Goal: Transaction & Acquisition: Download file/media

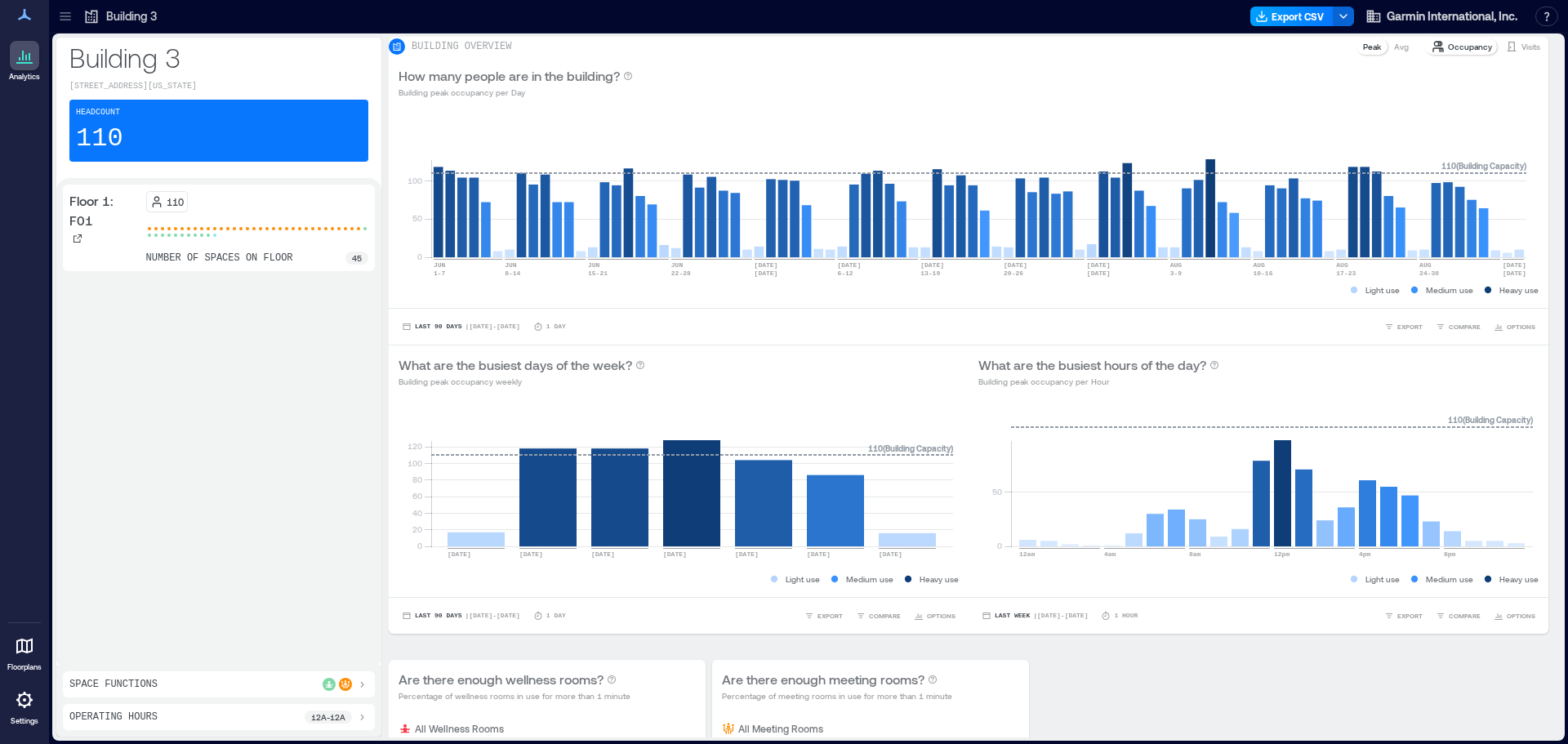
click at [1304, 18] on button "Export CSV" at bounding box center [1292, 17] width 84 height 19
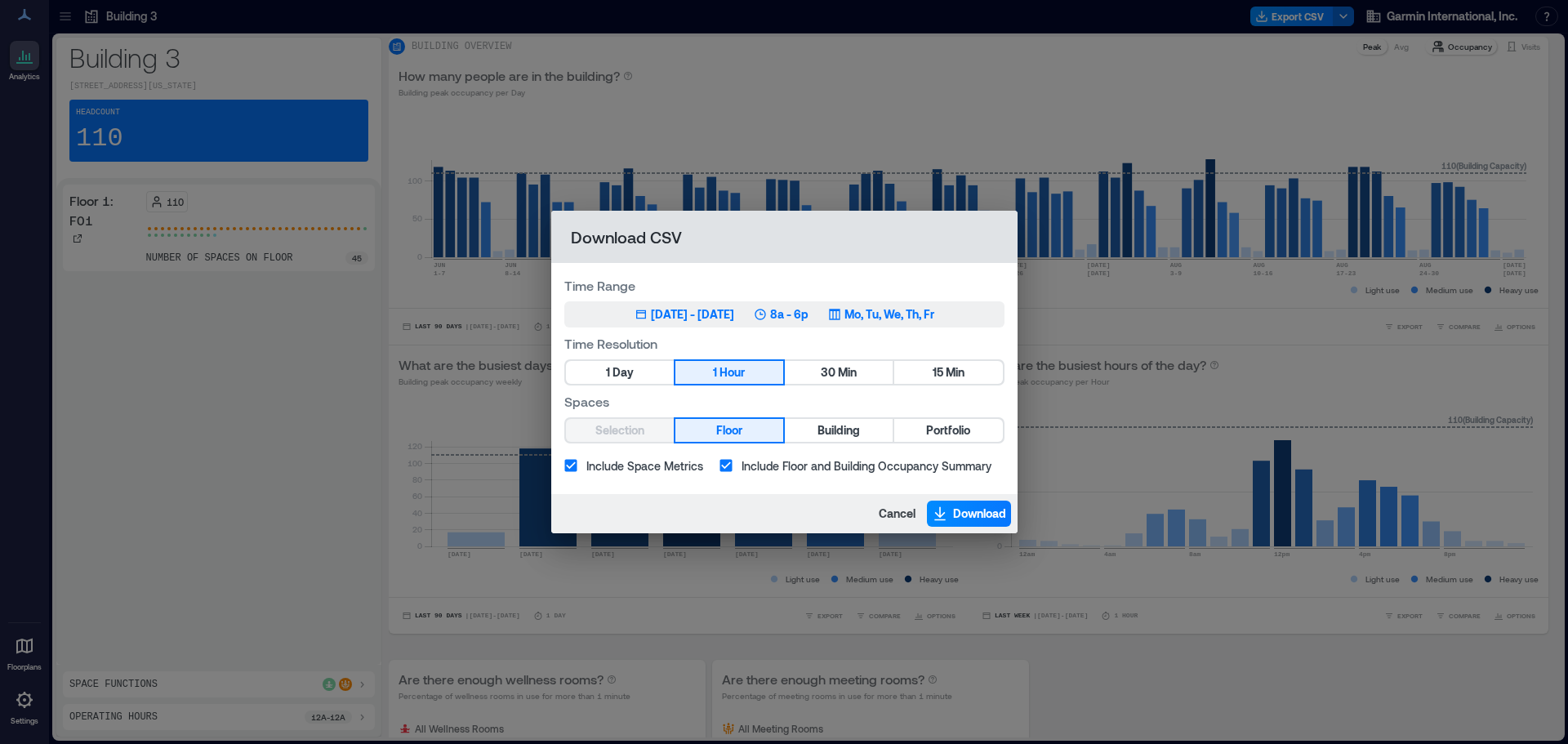
click at [808, 315] on p "8a - 6p" at bounding box center [789, 314] width 38 height 17
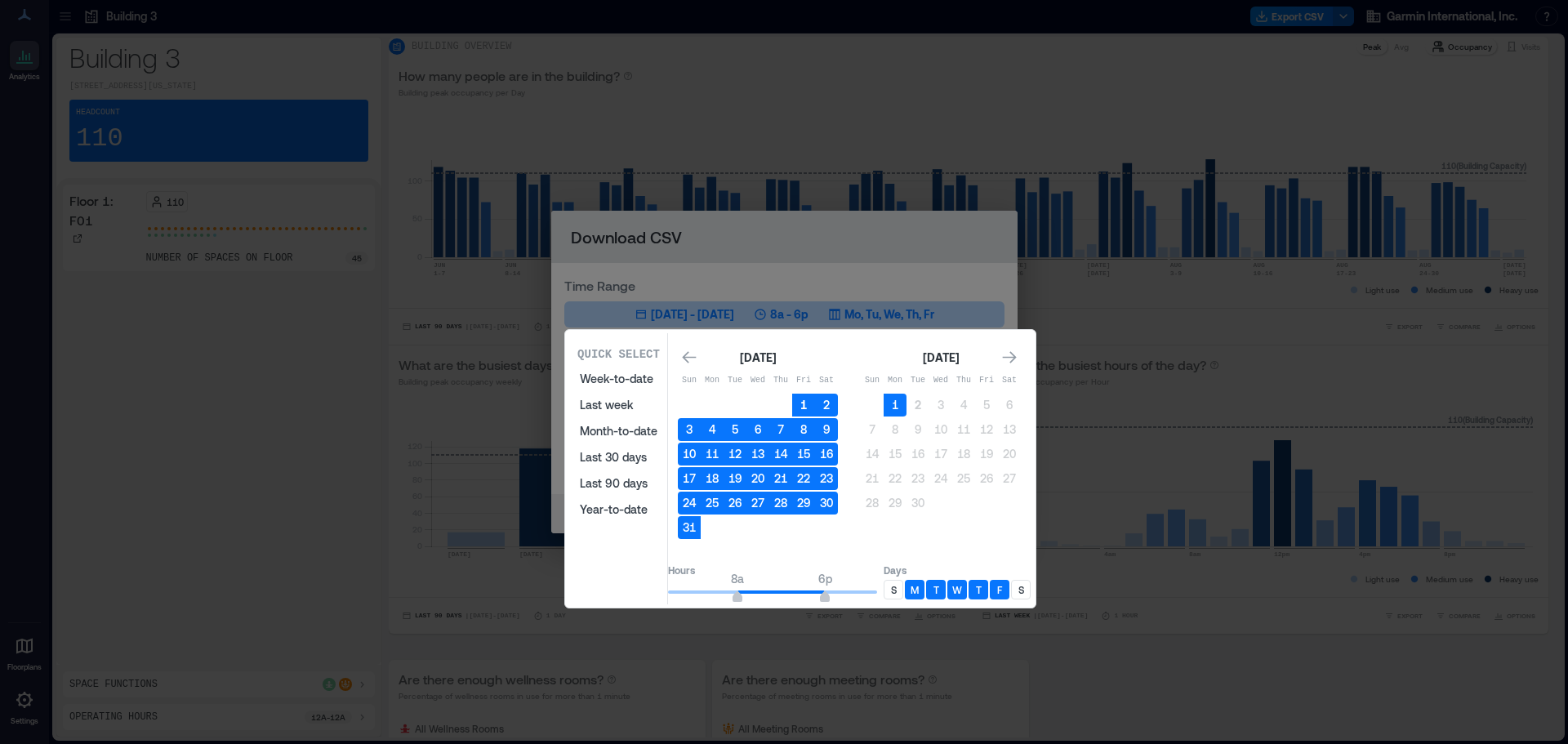
click at [815, 403] on button "1" at bounding box center [803, 406] width 23 height 23
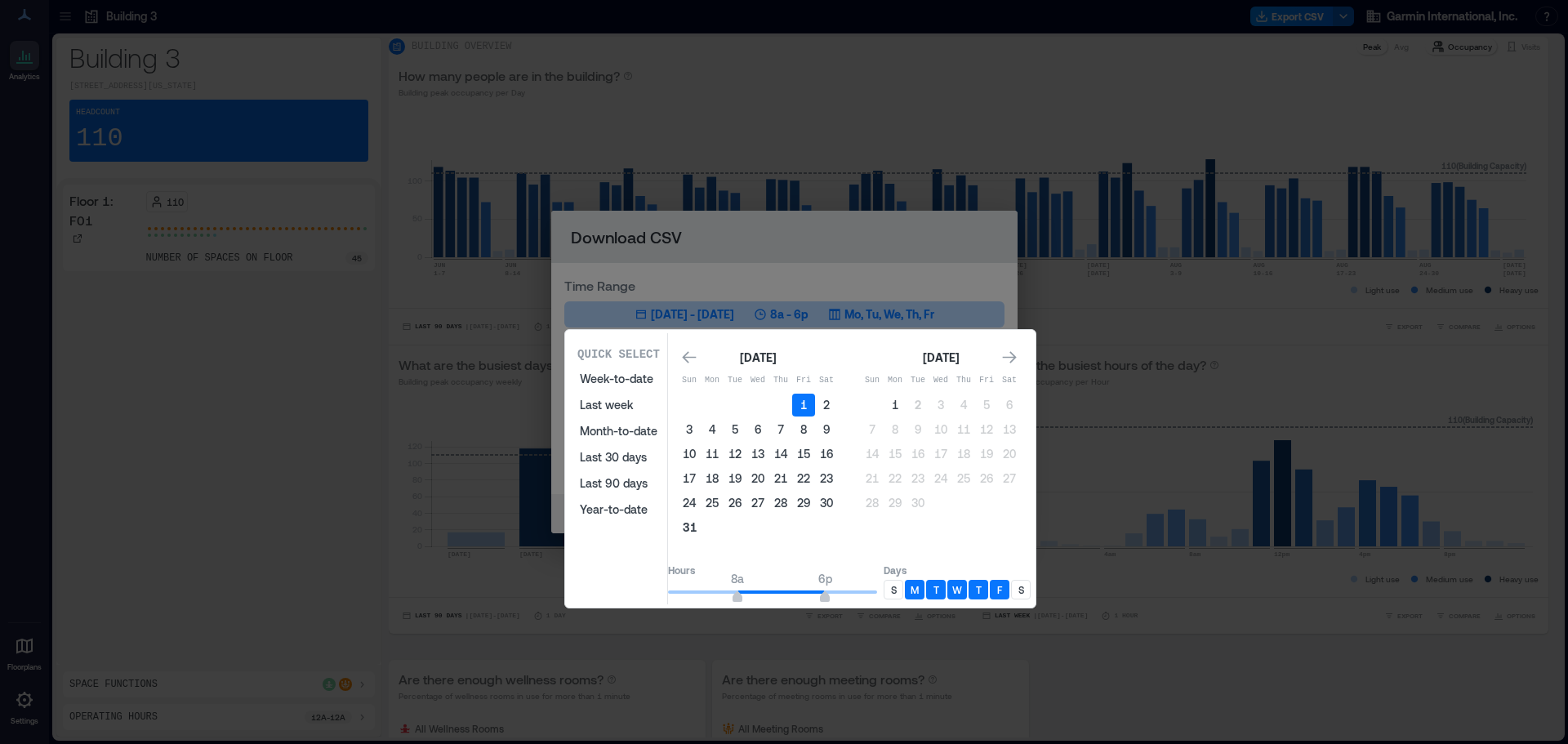
click at [700, 533] on button "31" at bounding box center [690, 527] width 23 height 23
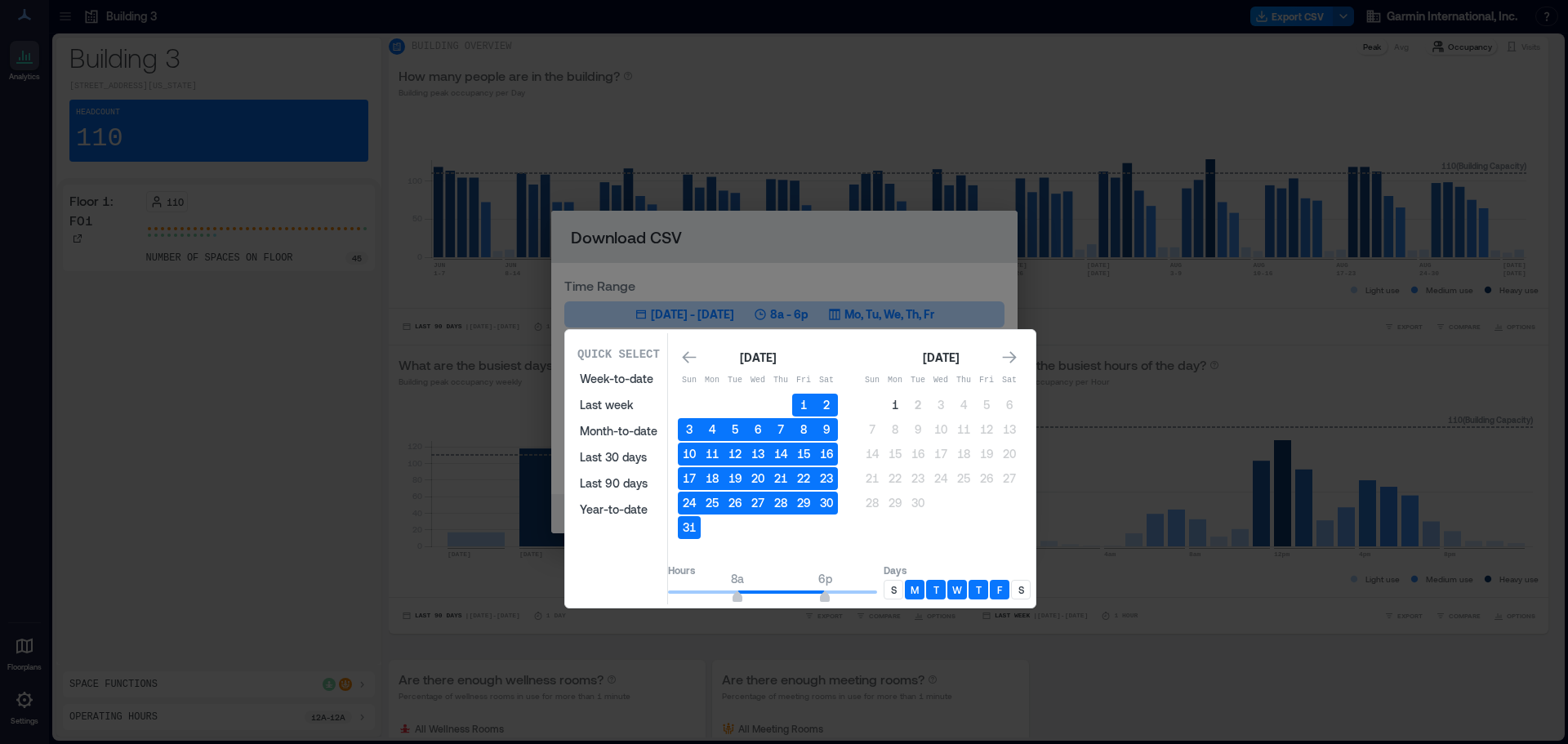
type input "*"
drag, startPoint x: 751, startPoint y: 597, endPoint x: 616, endPoint y: 592, distance: 135.1
click at [616, 592] on div "Quick Select Week-to-date Last week Month-to-date Last 30 days Last 90 days Yea…" at bounding box center [800, 468] width 460 height 271
type input "**"
drag, startPoint x: 842, startPoint y: 597, endPoint x: 914, endPoint y: 598, distance: 72.0
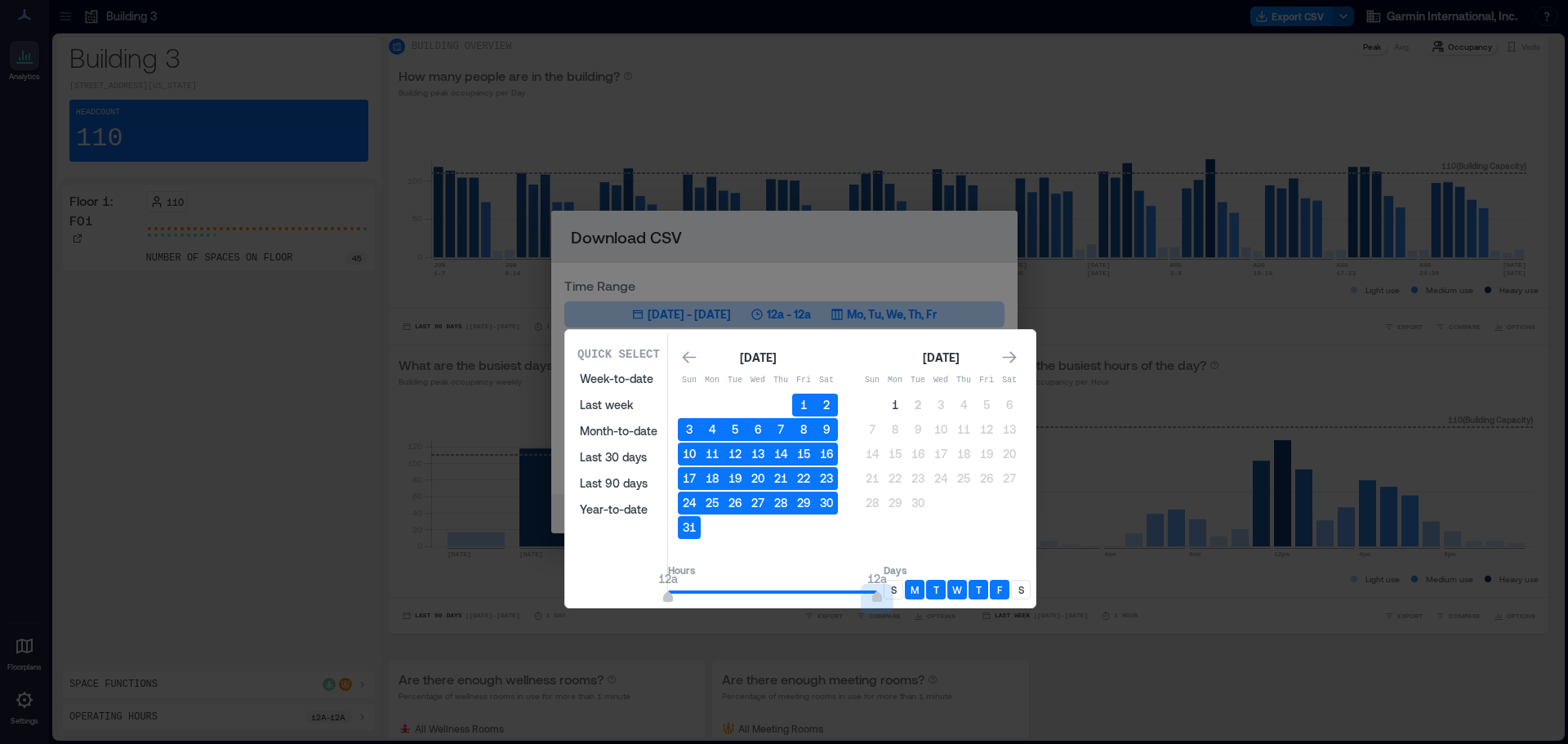
click at [918, 599] on div "Hours 12a 12a Days S M T W T F S" at bounding box center [849, 580] width 363 height 48
drag, startPoint x: 934, startPoint y: 587, endPoint x: 951, endPoint y: 587, distance: 17.0
click at [918, 587] on p "M" at bounding box center [914, 588] width 8 height 13
click at [939, 587] on p "T" at bounding box center [936, 588] width 6 height 13
click at [988, 592] on div "T" at bounding box center [979, 589] width 19 height 19
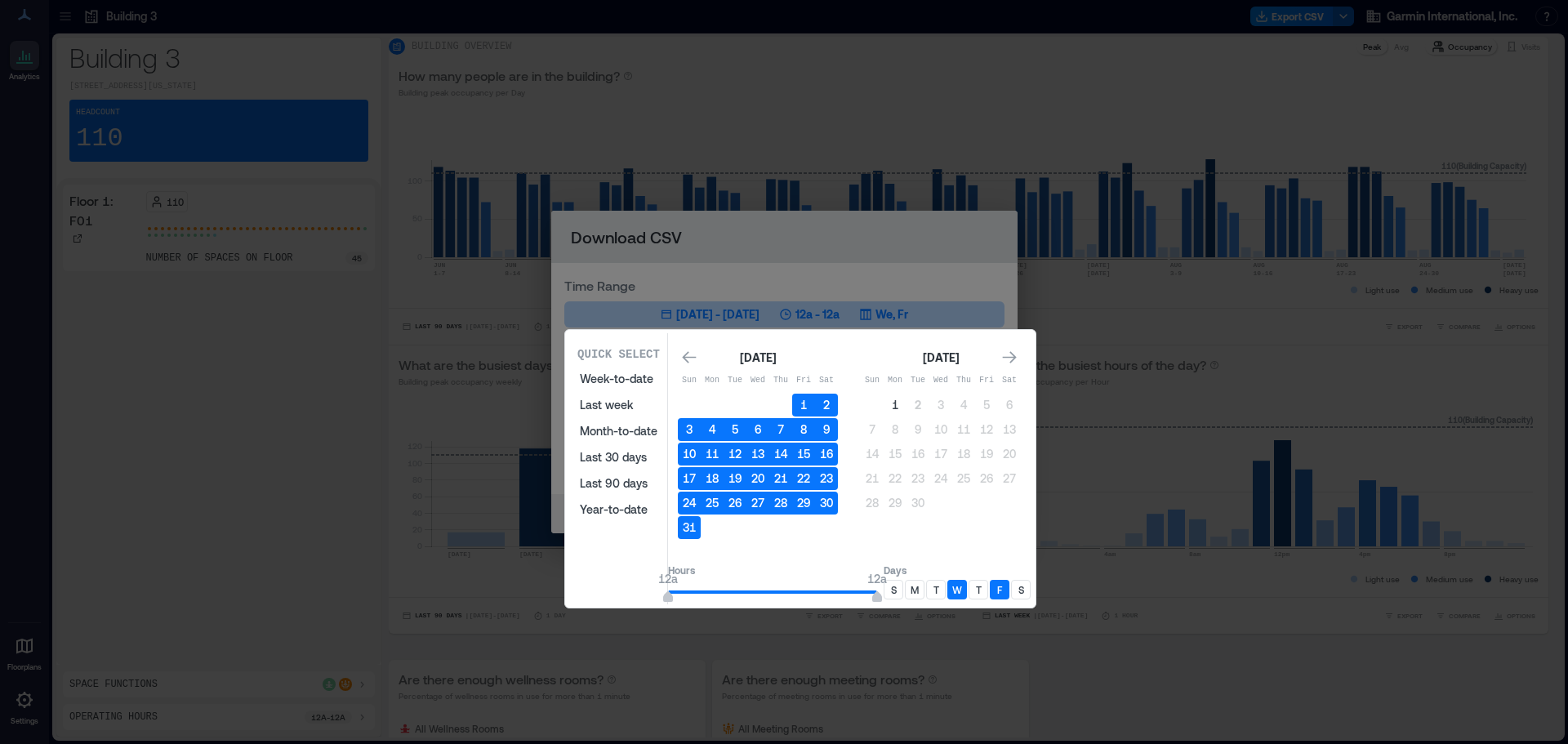
click at [1009, 589] on div "F" at bounding box center [999, 589] width 19 height 19
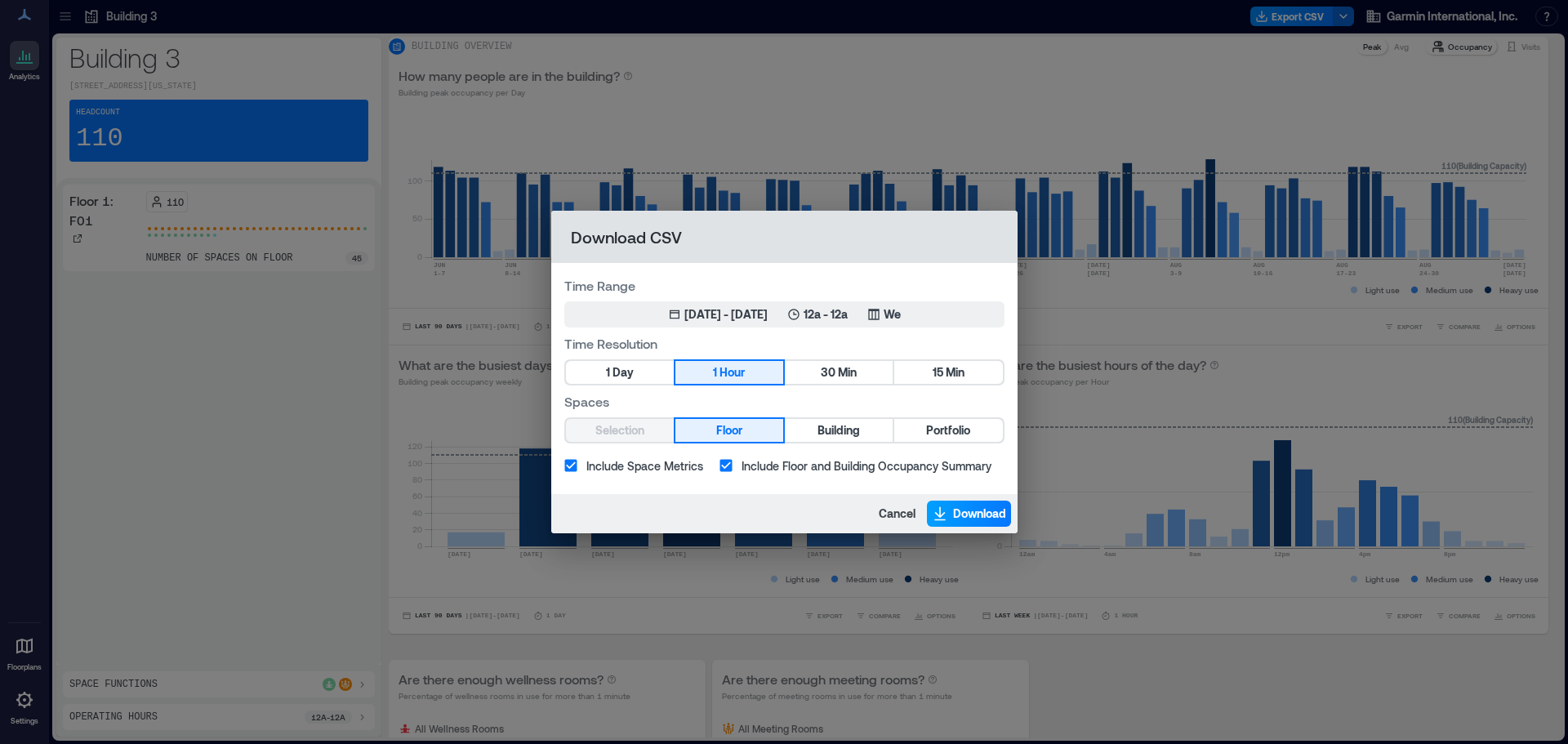
click at [955, 505] on button "Download" at bounding box center [969, 514] width 84 height 26
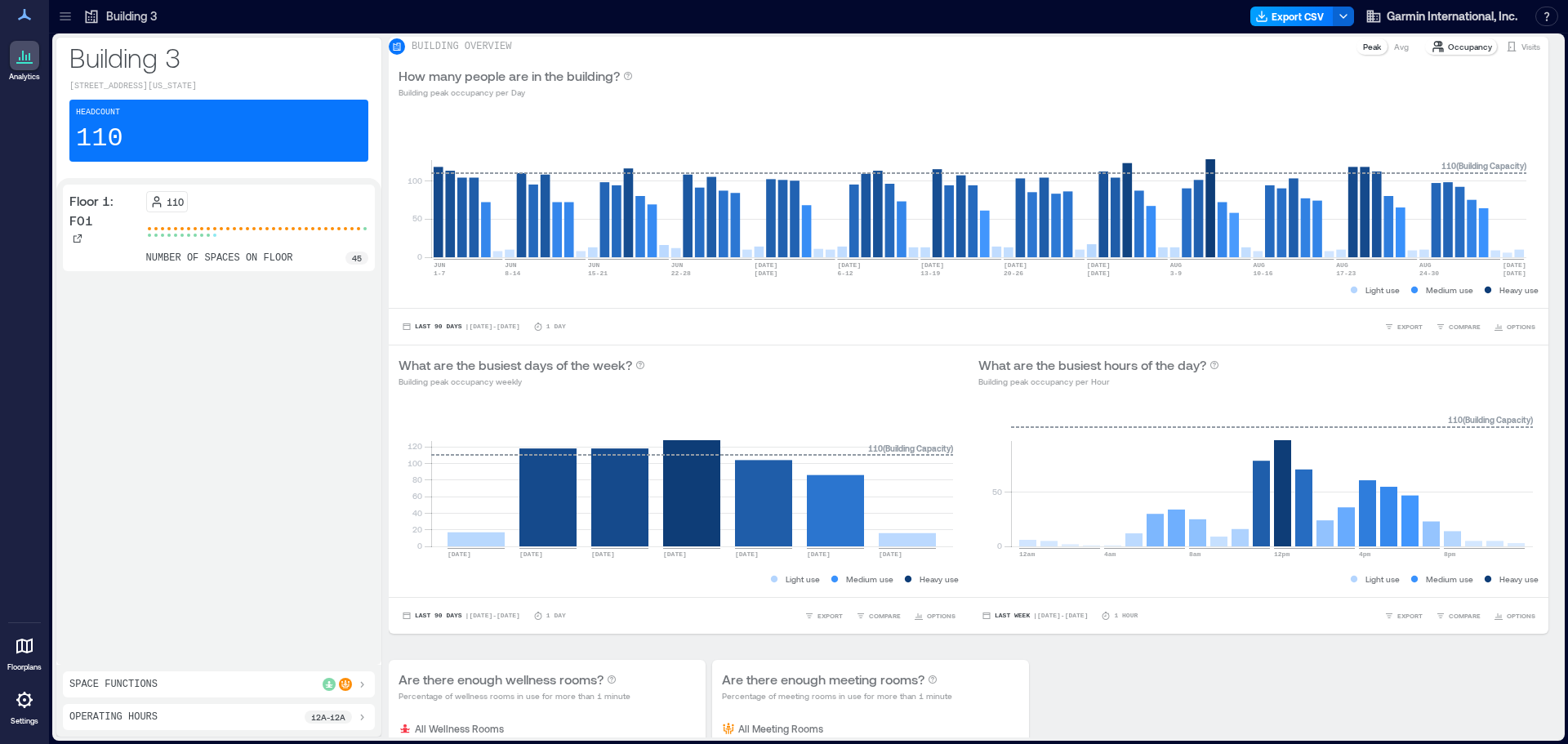
click at [1287, 18] on button "Export CSV" at bounding box center [1292, 17] width 84 height 19
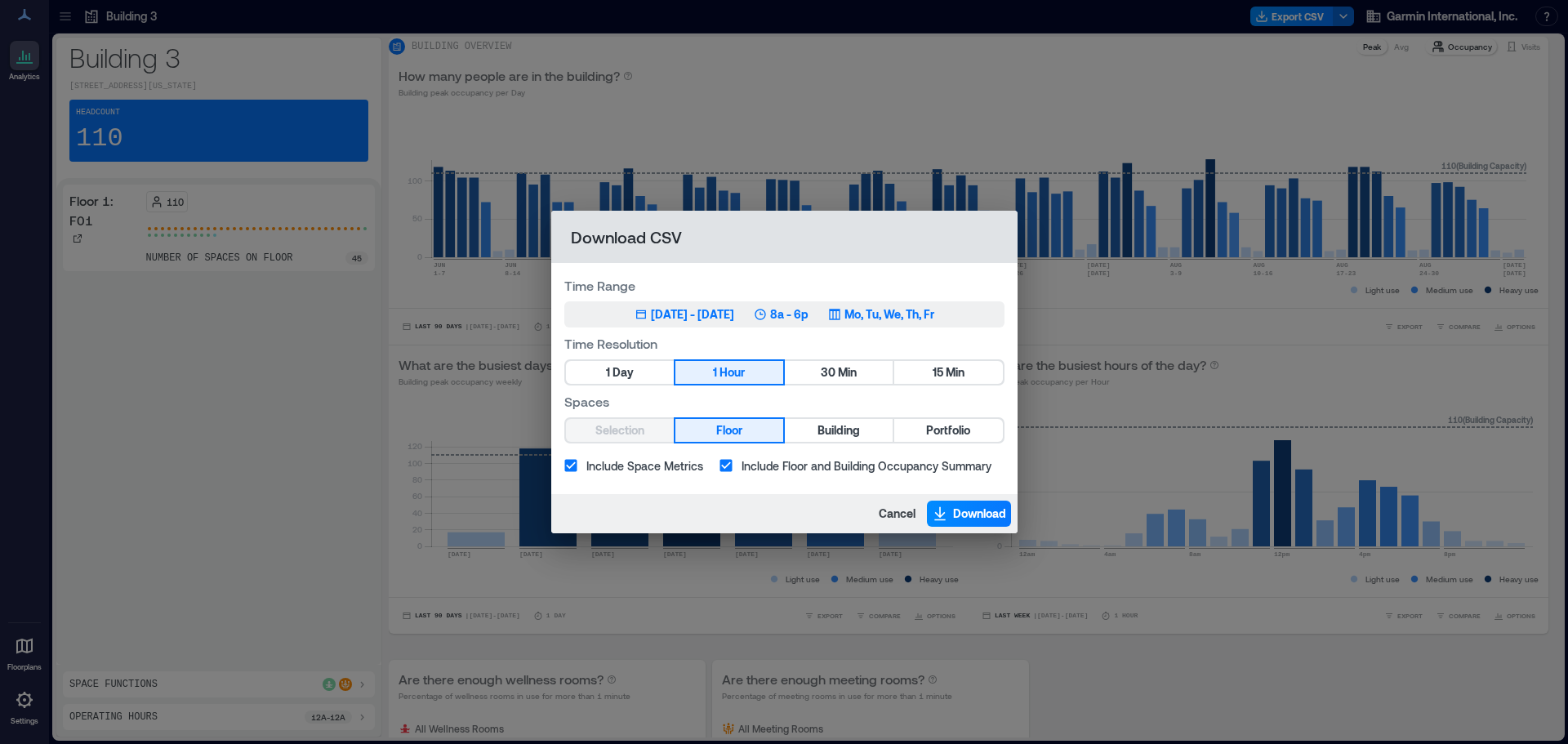
click at [909, 313] on p "Mo, Tu, We, Th, Fr" at bounding box center [889, 314] width 89 height 17
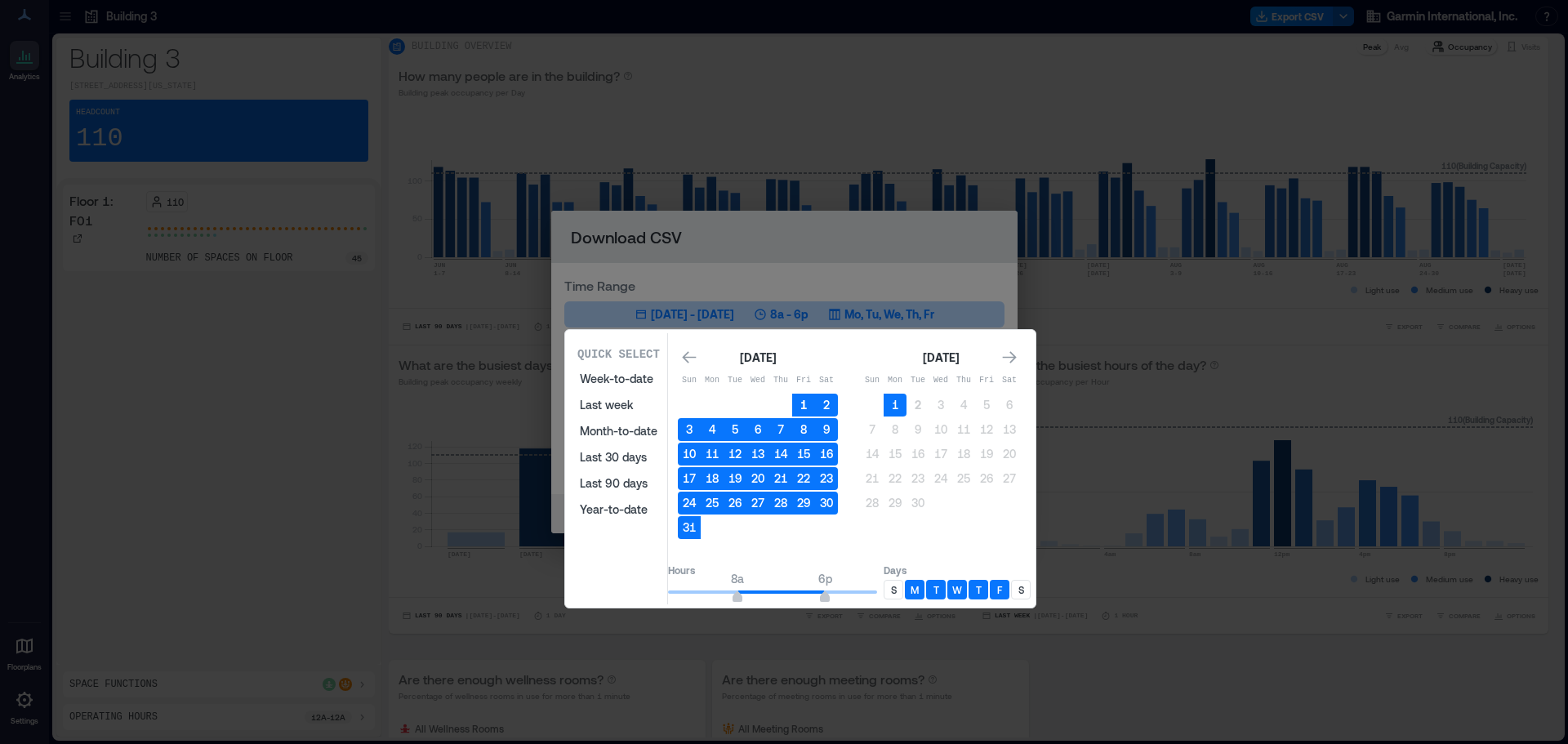
click at [815, 404] on button "1" at bounding box center [803, 406] width 23 height 23
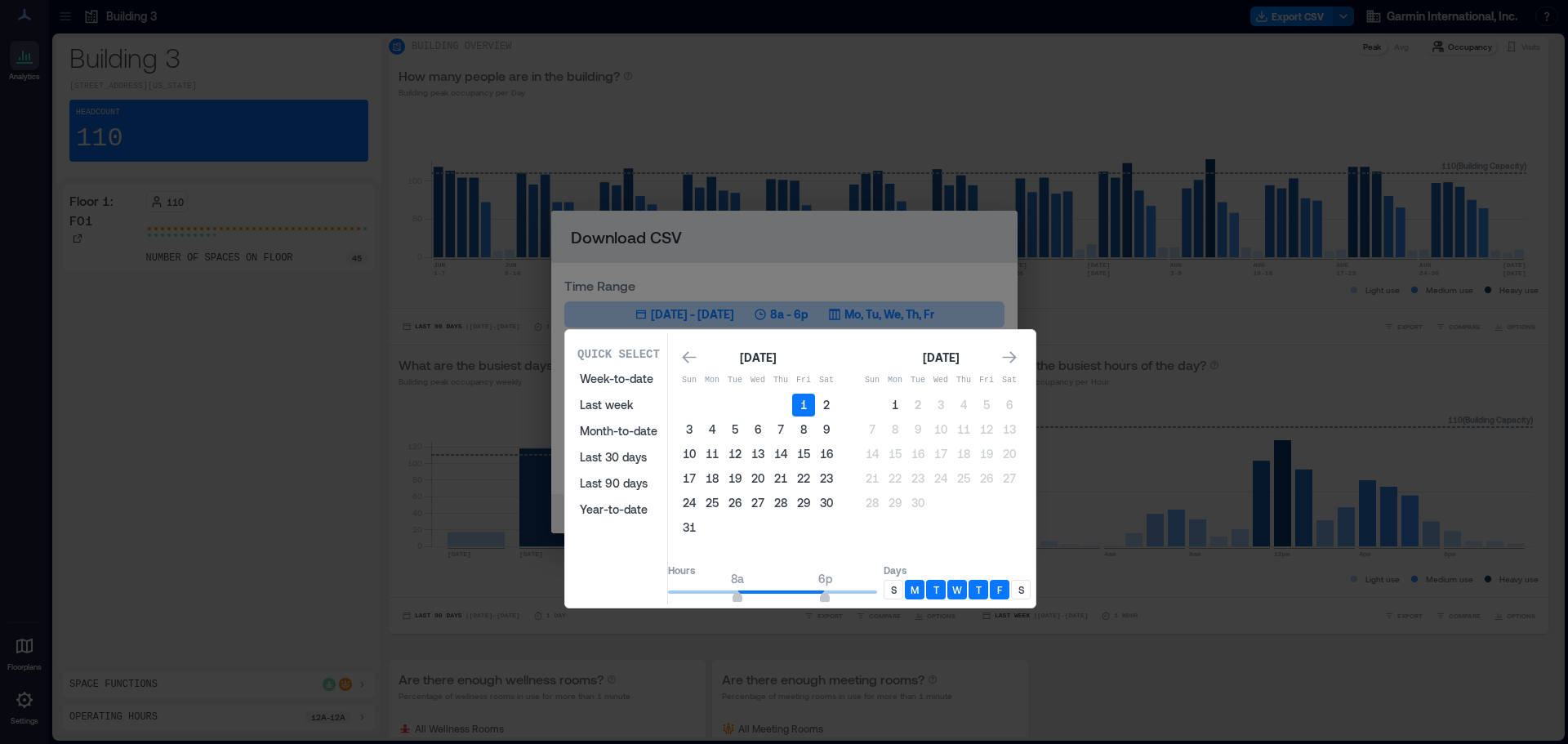
click at [700, 536] on td "31" at bounding box center [690, 527] width 23 height 23
click at [700, 531] on button "31" at bounding box center [690, 527] width 23 height 23
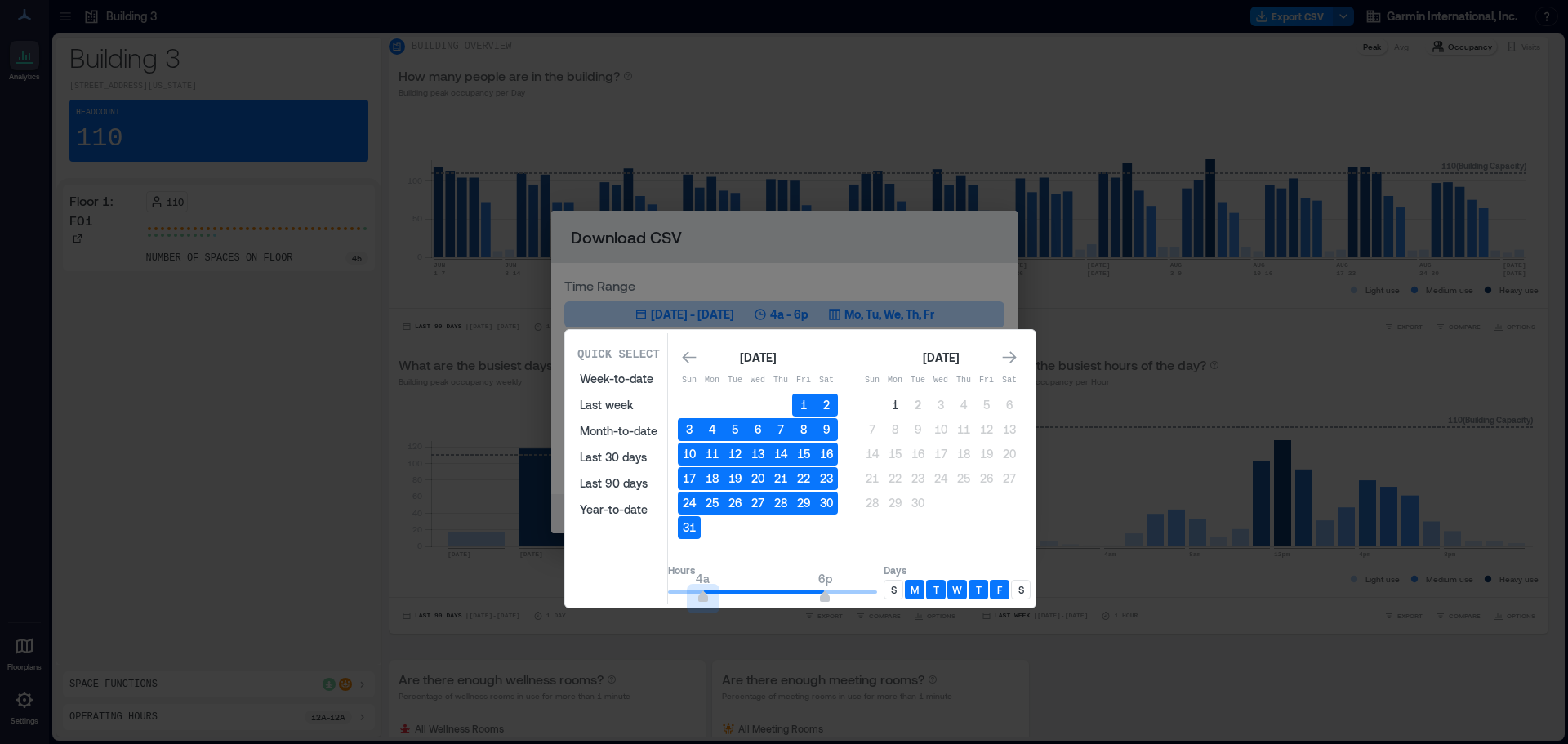
type input "*"
drag, startPoint x: 755, startPoint y: 587, endPoint x: 738, endPoint y: 599, distance: 20.8
click at [651, 600] on div "Quick Select Week-to-date Last week Month-to-date Last 30 days Last 90 days Yea…" at bounding box center [800, 468] width 460 height 271
type input "**"
drag, startPoint x: 840, startPoint y: 597, endPoint x: 919, endPoint y: 596, distance: 79.0
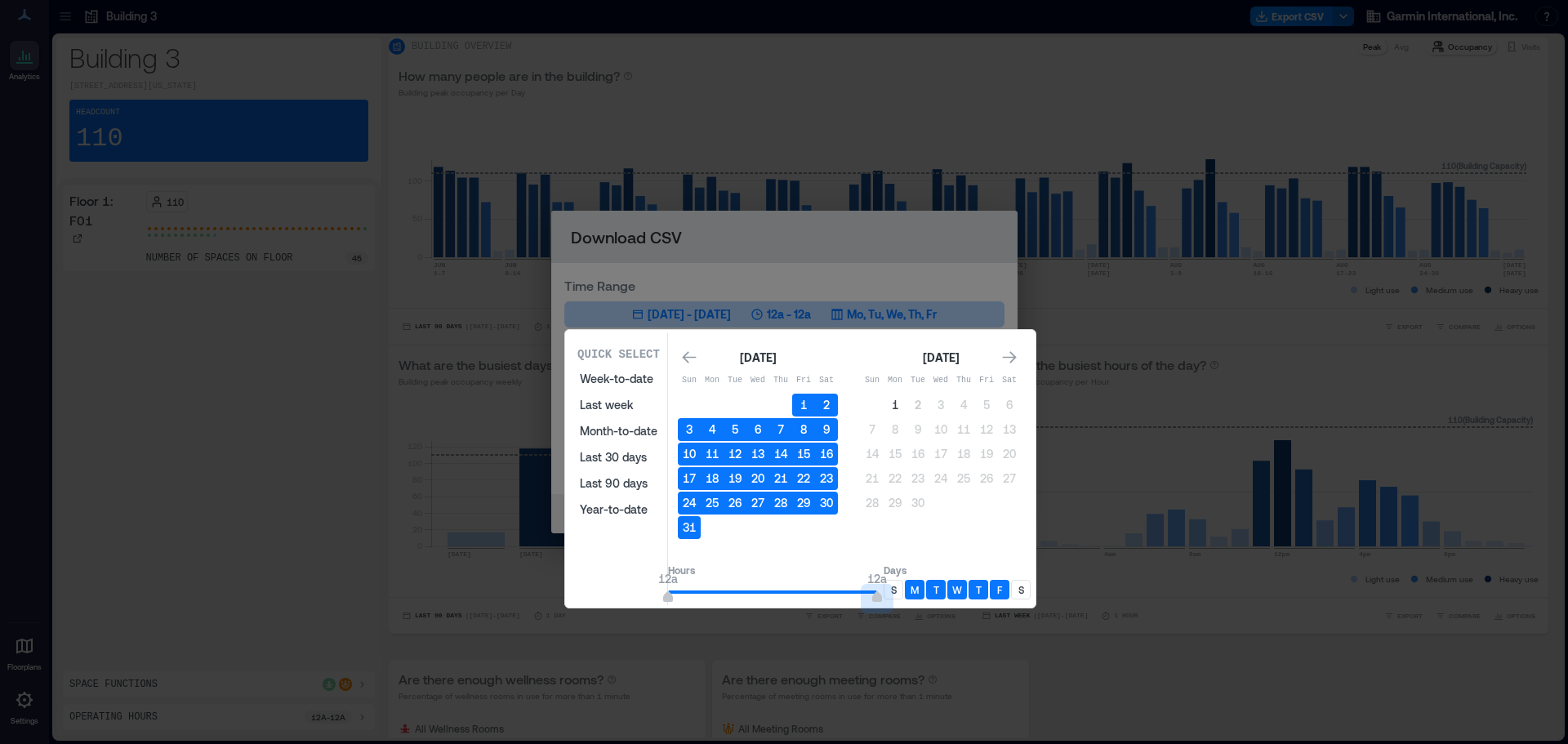
click at [919, 596] on div "Hours 12a 12a Days S M T W T F S" at bounding box center [849, 580] width 363 height 48
click at [918, 592] on p "M" at bounding box center [914, 588] width 8 height 13
click at [939, 589] on p "T" at bounding box center [936, 588] width 6 height 13
drag, startPoint x: 979, startPoint y: 588, endPoint x: 1005, endPoint y: 595, distance: 26.9
click at [962, 588] on p "W" at bounding box center [957, 588] width 10 height 13
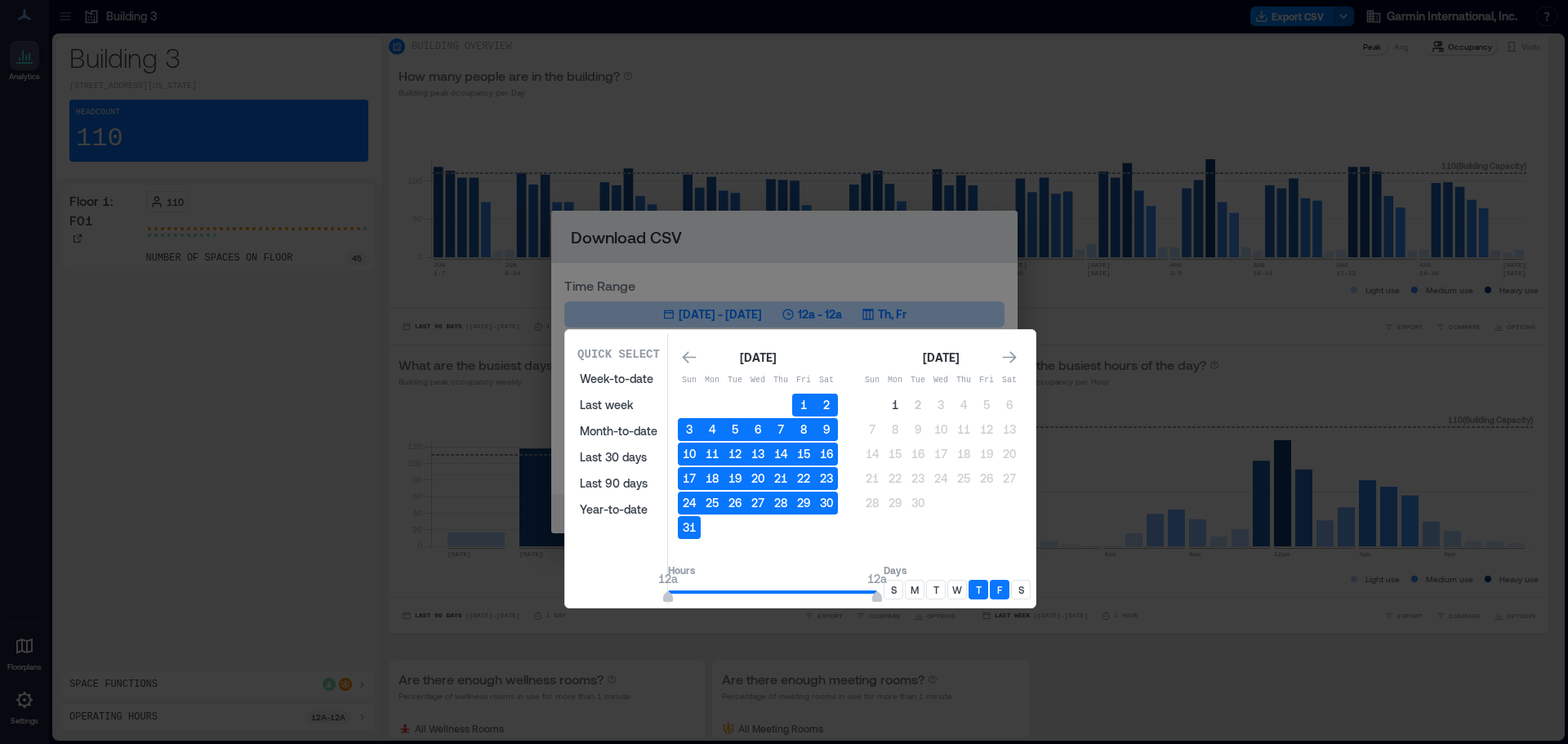
click at [1009, 590] on div "F" at bounding box center [999, 589] width 19 height 19
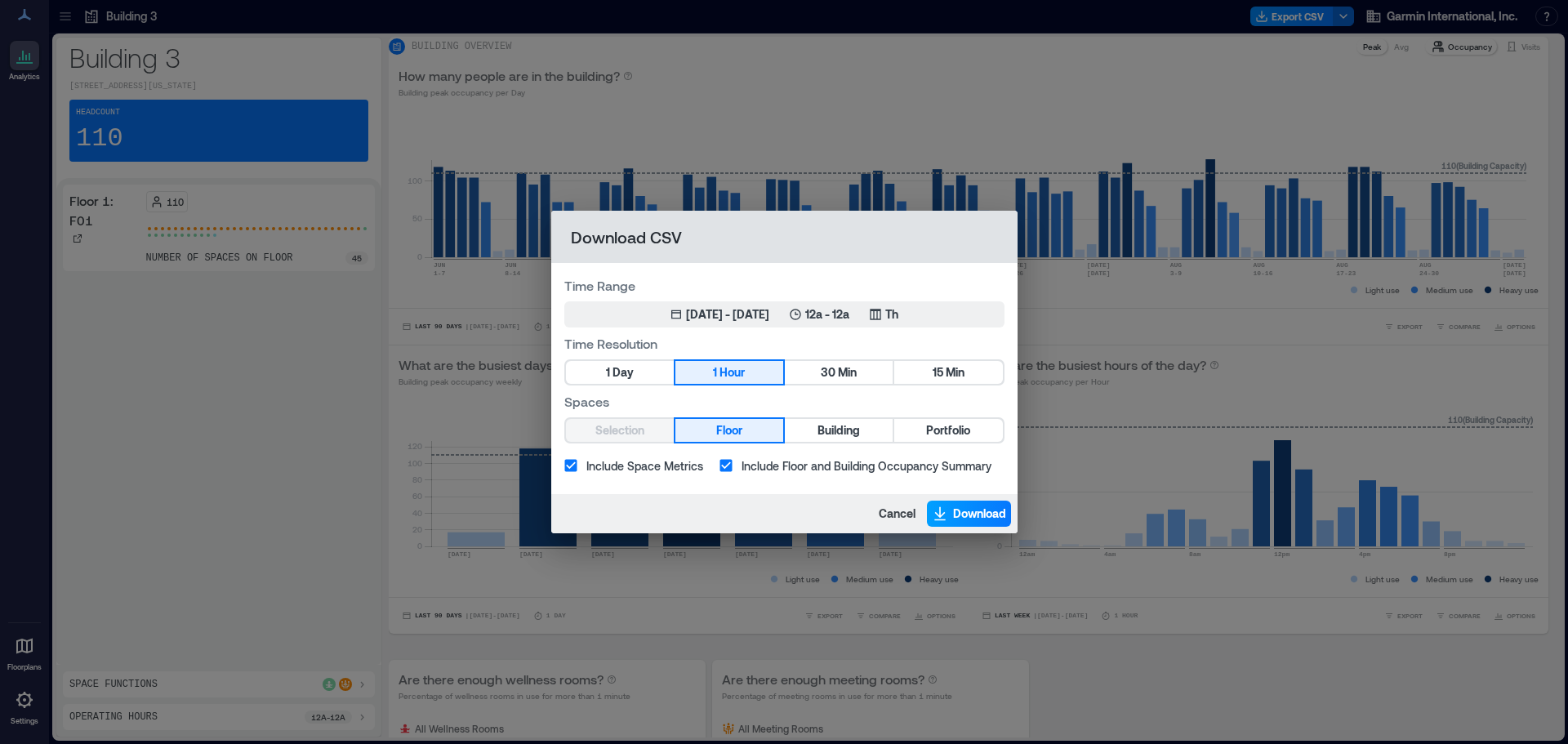
drag, startPoint x: 953, startPoint y: 512, endPoint x: 1022, endPoint y: 500, distance: 70.0
click at [954, 512] on span "Download" at bounding box center [980, 514] width 53 height 17
